Goal: Task Accomplishment & Management: Manage account settings

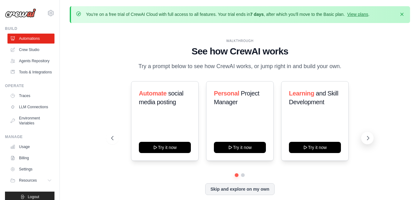
click at [368, 139] on icon at bounding box center [368, 138] width 2 height 4
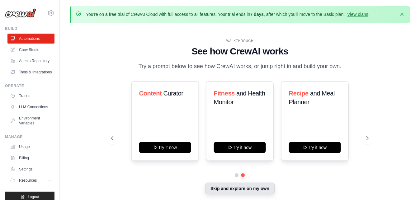
click at [243, 188] on button "Skip and explore on my own" at bounding box center [239, 189] width 69 height 12
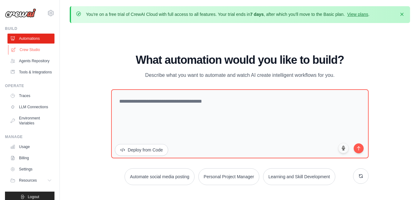
click at [25, 49] on link "Crew Studio" at bounding box center [31, 50] width 47 height 10
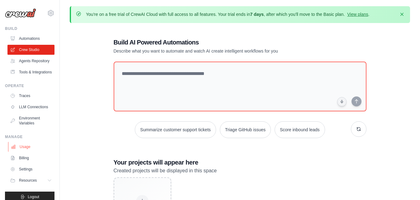
click at [26, 152] on link "Usage" at bounding box center [31, 147] width 47 height 10
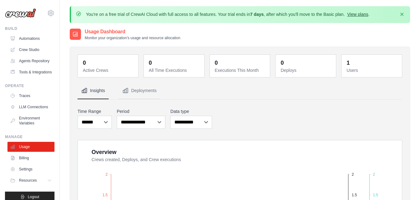
click at [360, 14] on link "View plans" at bounding box center [357, 14] width 21 height 5
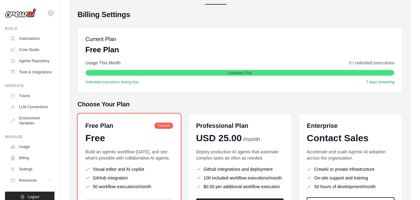
scroll to position [66, 0]
